Goal: Task Accomplishment & Management: Use online tool/utility

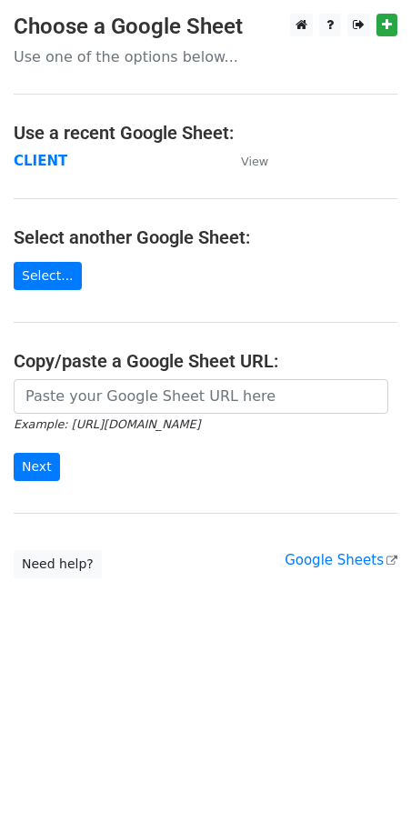
click at [265, 193] on main "Choose a Google Sheet Use one of the options below... Use a recent Google Sheet…" at bounding box center [205, 296] width 411 height 565
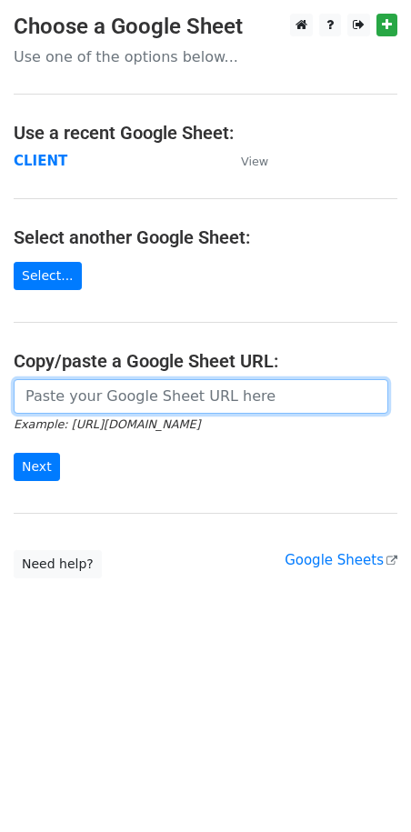
click at [90, 395] on input "url" at bounding box center [201, 396] width 375 height 35
paste input "https://docs.google.com/spreadsheets/d/1F82inknZI4Y3eM3TtPPg1zWN6jNIBAtKHFgYVmQ…"
type input "https://docs.google.com/spreadsheets/d/1F82inknZI4Y3eM3TtPPg1zWN6jNIBAtKHFgYVmQ…"
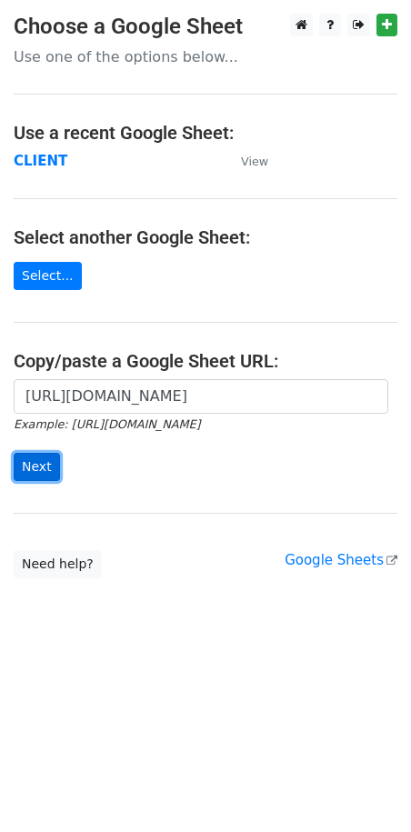
click at [23, 467] on input "Next" at bounding box center [37, 467] width 46 height 28
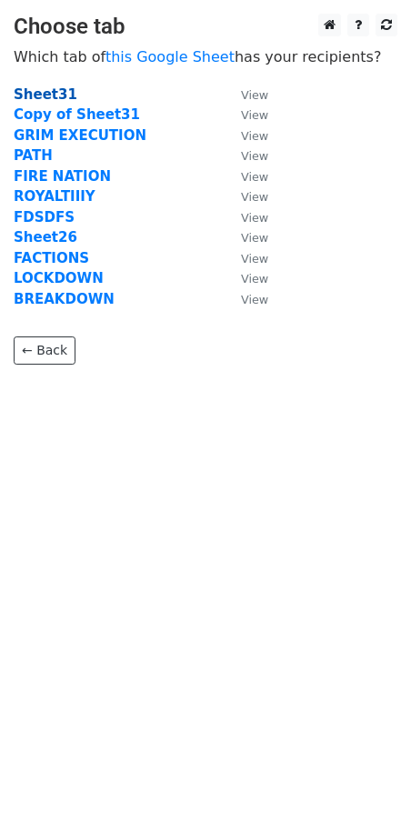
click at [45, 91] on strong "Sheet31" at bounding box center [46, 94] width 64 height 16
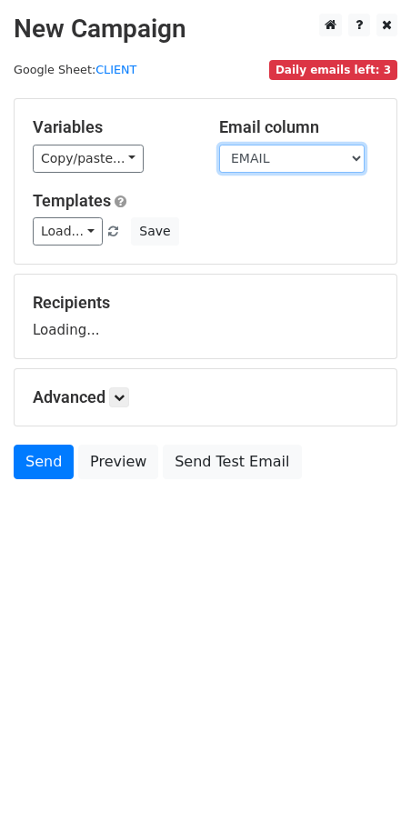
click at [232, 165] on select "EMAIL COMPANY NAME" at bounding box center [291, 159] width 145 height 28
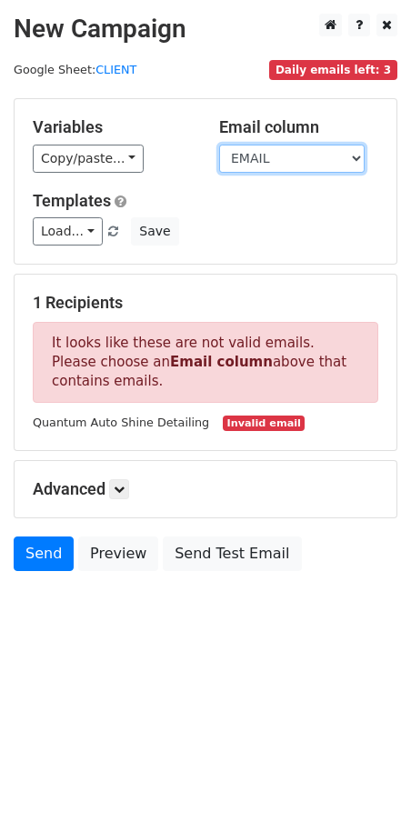
click at [265, 172] on select "EMAIL COMPANY NAME" at bounding box center [291, 159] width 145 height 28
select select "COMPANY NAME"
click at [219, 145] on select "EMAIL COMPANY NAME" at bounding box center [291, 159] width 145 height 28
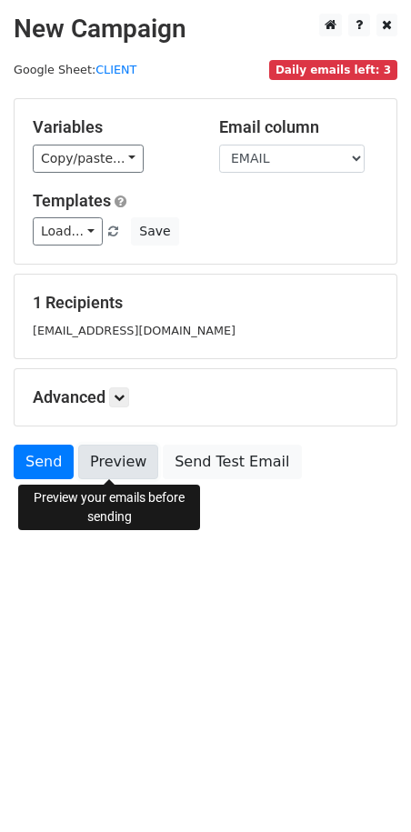
click at [120, 476] on link "Preview" at bounding box center [118, 462] width 80 height 35
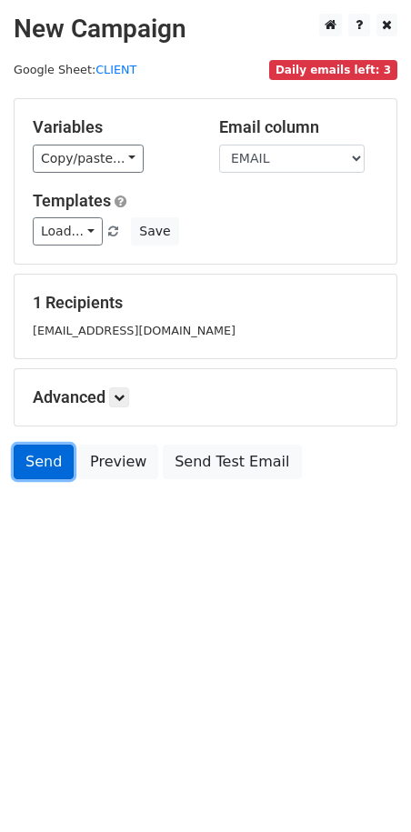
click at [59, 463] on link "Send" at bounding box center [44, 462] width 60 height 35
